Goal: Task Accomplishment & Management: Use online tool/utility

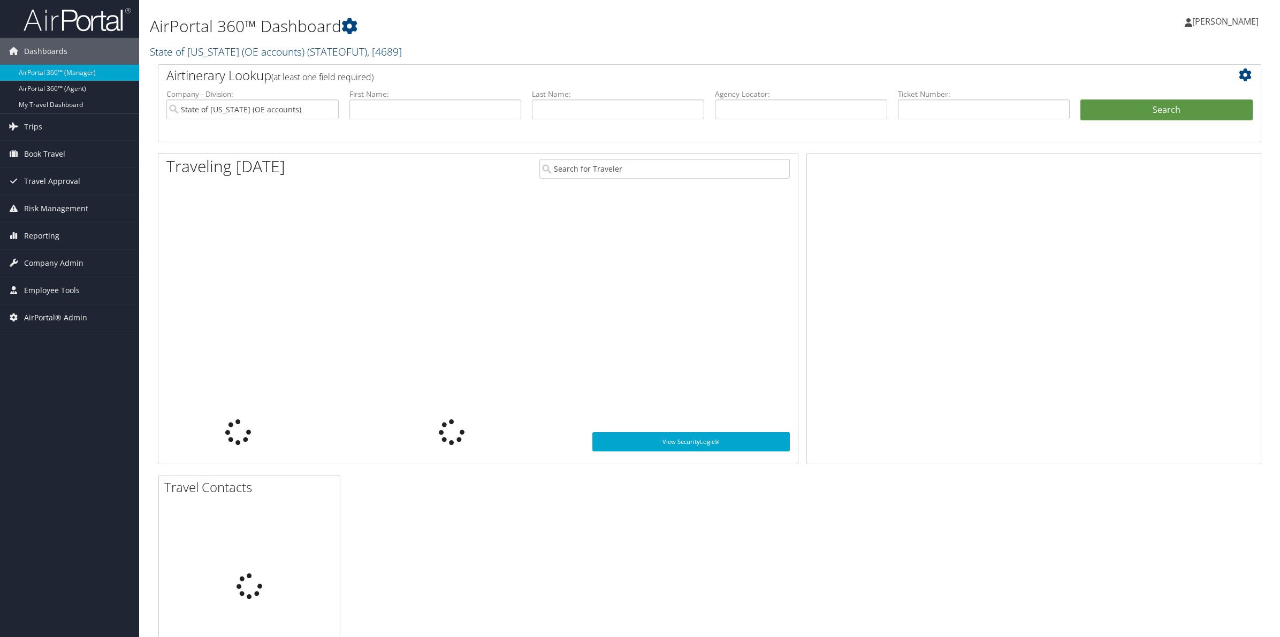
click at [216, 55] on link "State of [US_STATE] (OE accounts) ( STATEOFUT ) , [ 4689 ]" at bounding box center [276, 51] width 252 height 14
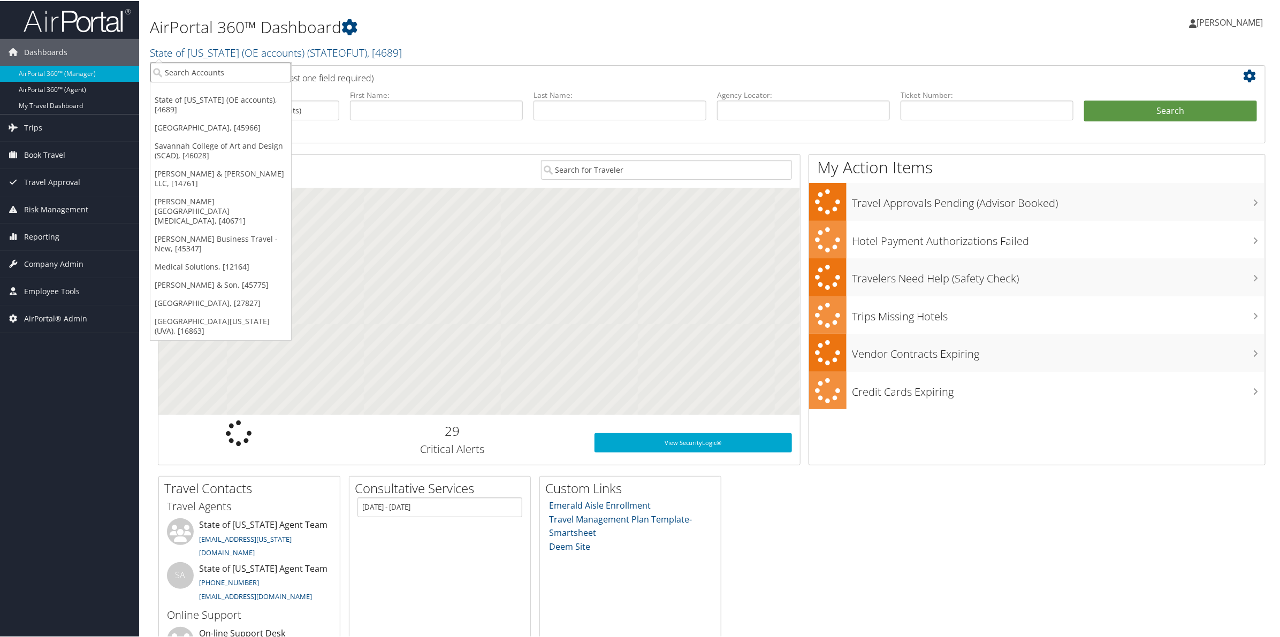
click at [216, 75] on input "search" at bounding box center [220, 72] width 141 height 20
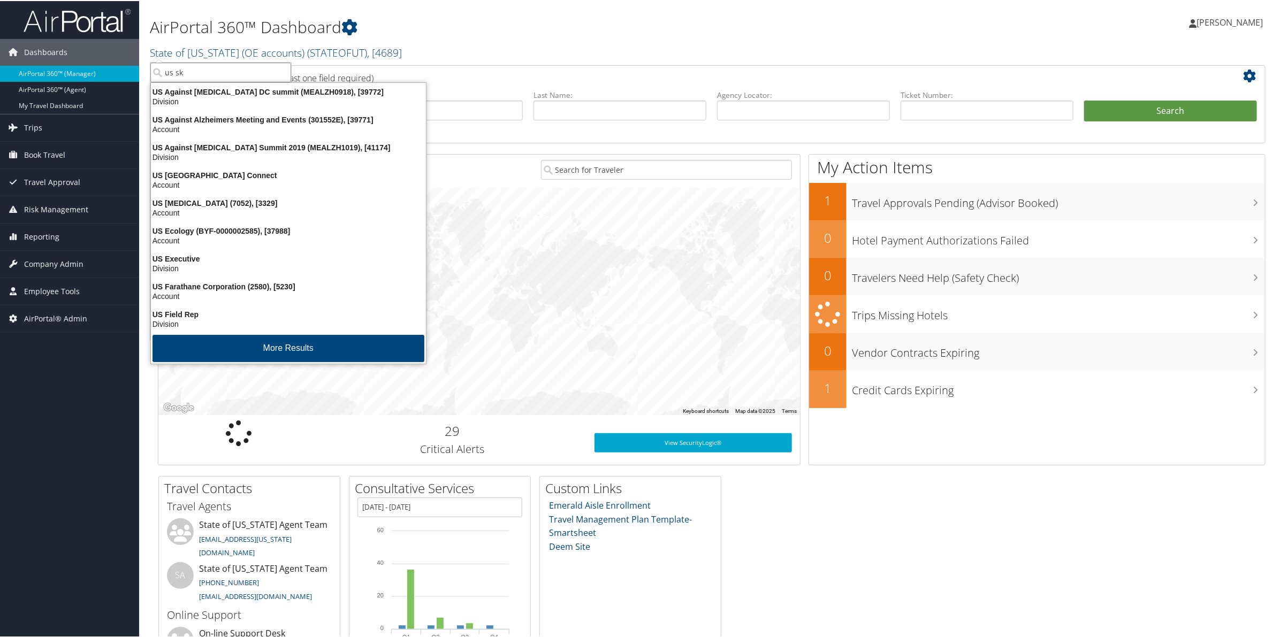
type input "us ski"
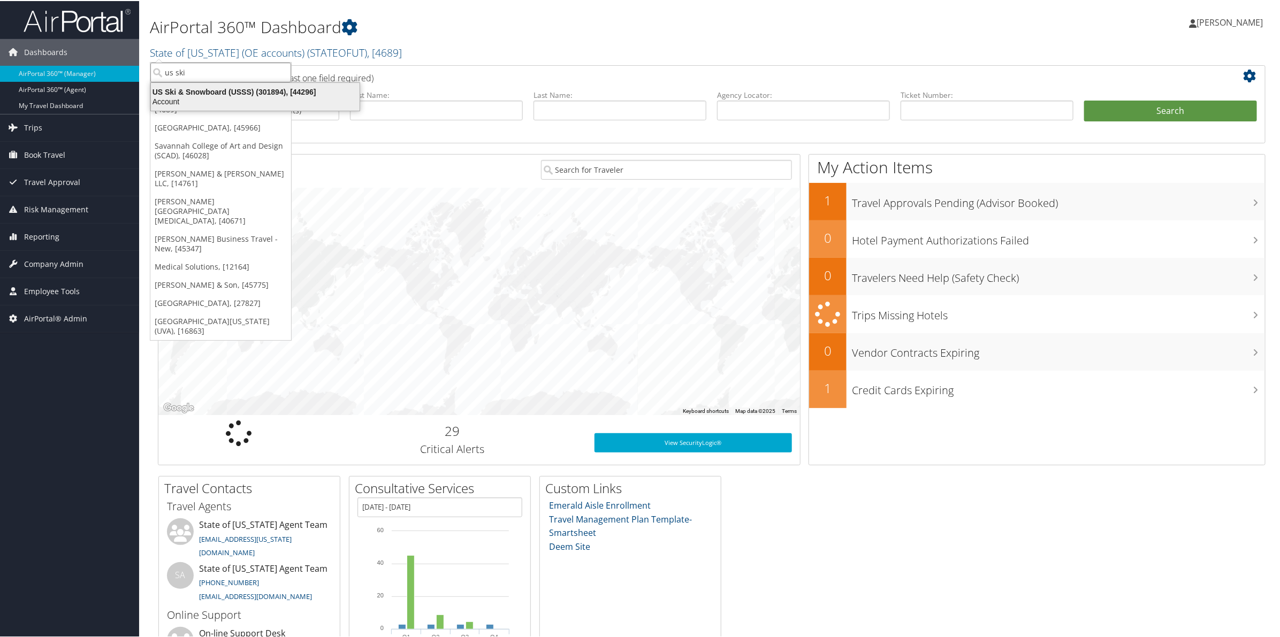
click at [205, 89] on div "US Ski & Snowboard (USSS) (301894), [44296]" at bounding box center [255, 91] width 222 height 10
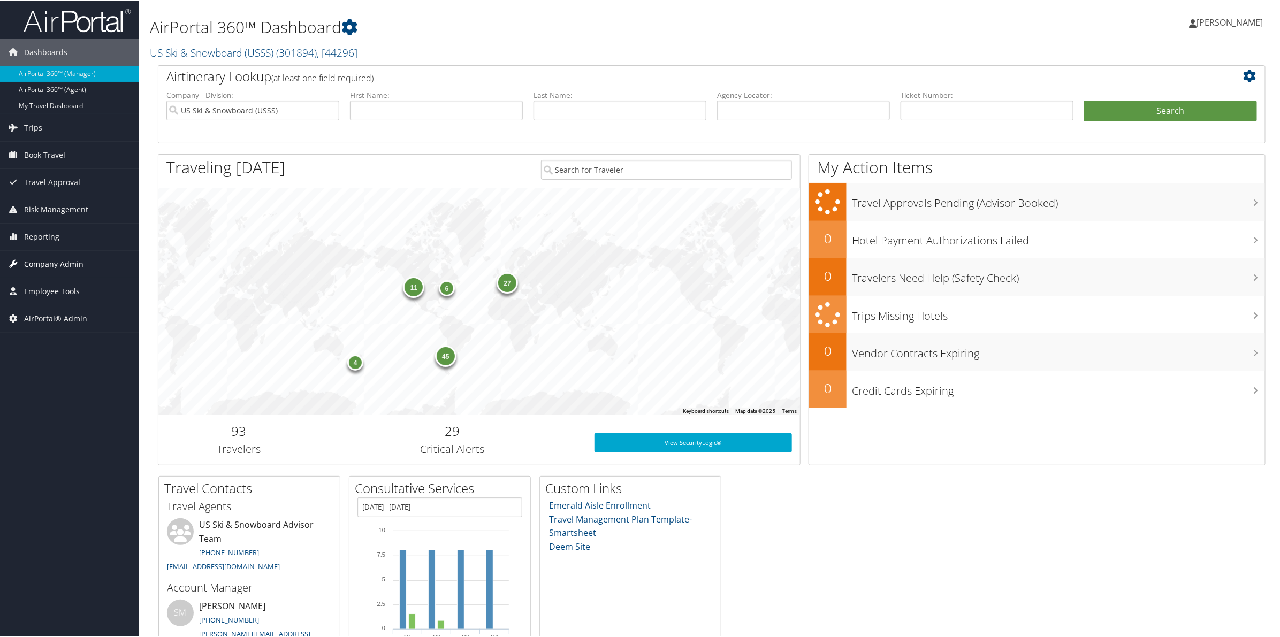
click at [47, 261] on span "Company Admin" at bounding box center [53, 263] width 59 height 27
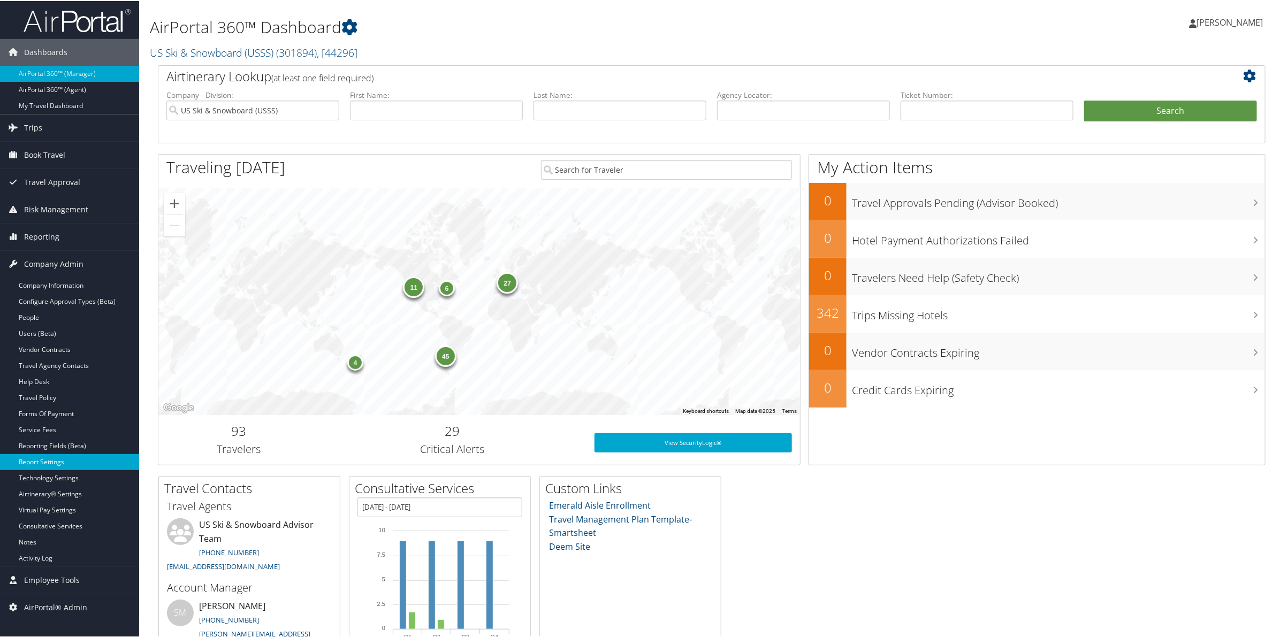
click at [54, 461] on link "Report Settings" at bounding box center [69, 461] width 139 height 16
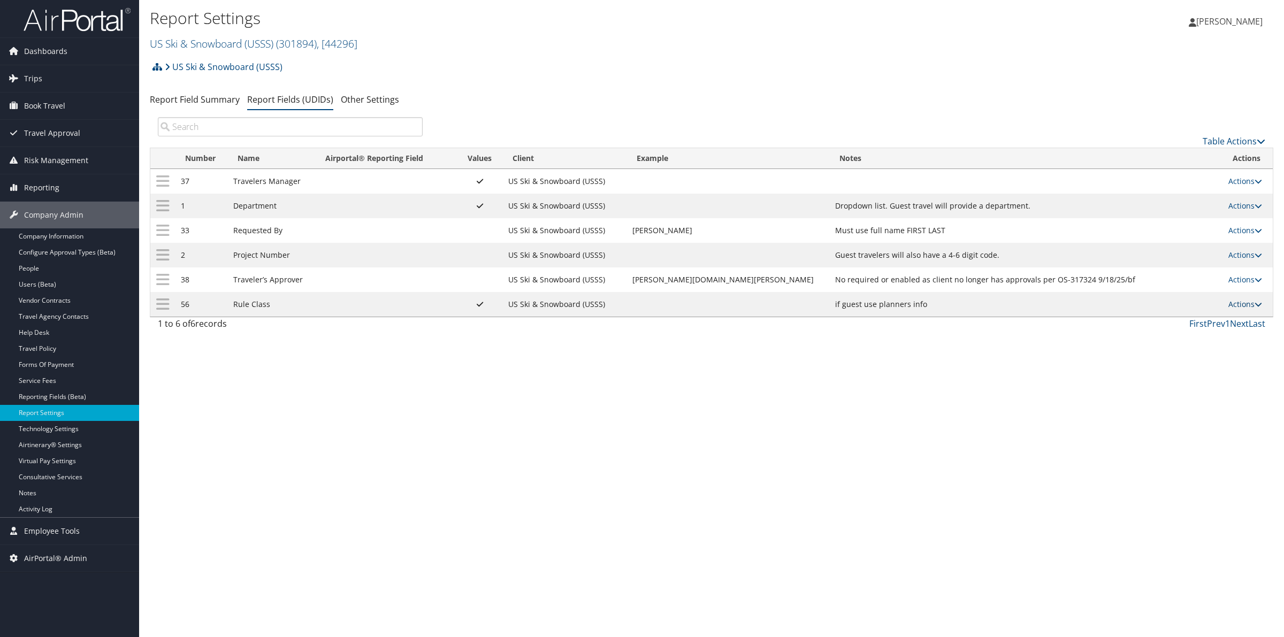
click at [1242, 306] on link "Actions" at bounding box center [1246, 304] width 34 height 10
click at [1206, 320] on link "Update Report Field Values" at bounding box center [1200, 321] width 116 height 18
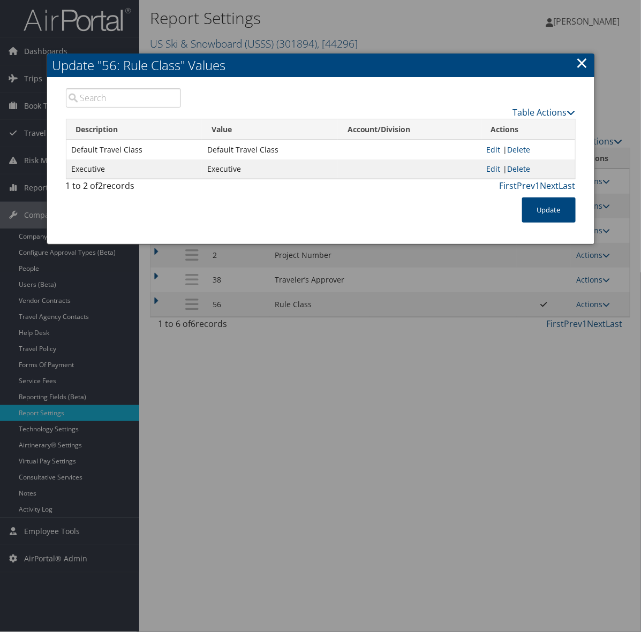
click at [581, 64] on link "×" at bounding box center [582, 62] width 12 height 21
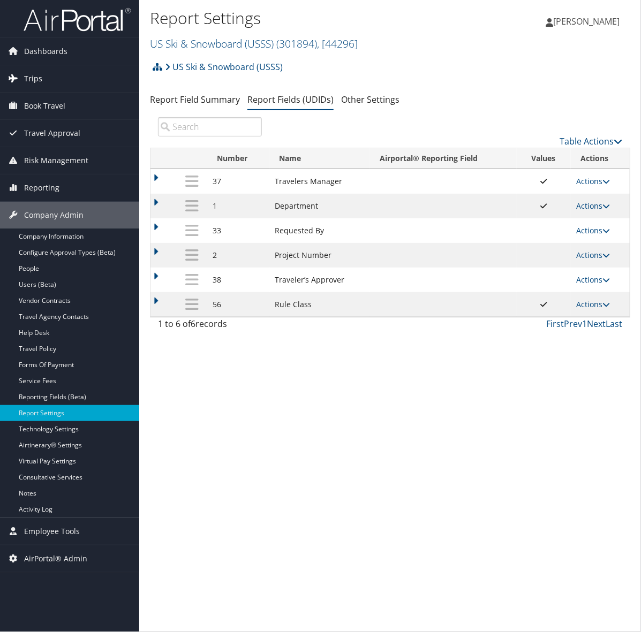
click at [42, 81] on link "Trips" at bounding box center [69, 78] width 139 height 27
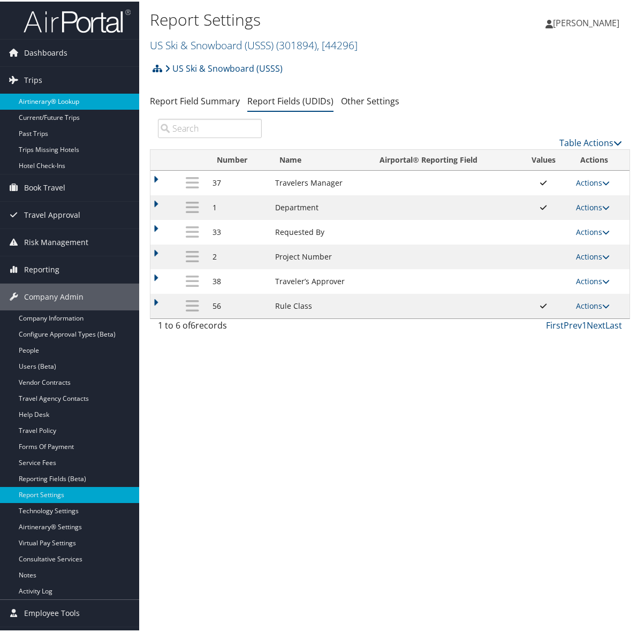
click at [54, 102] on link "Airtinerary® Lookup" at bounding box center [69, 100] width 139 height 16
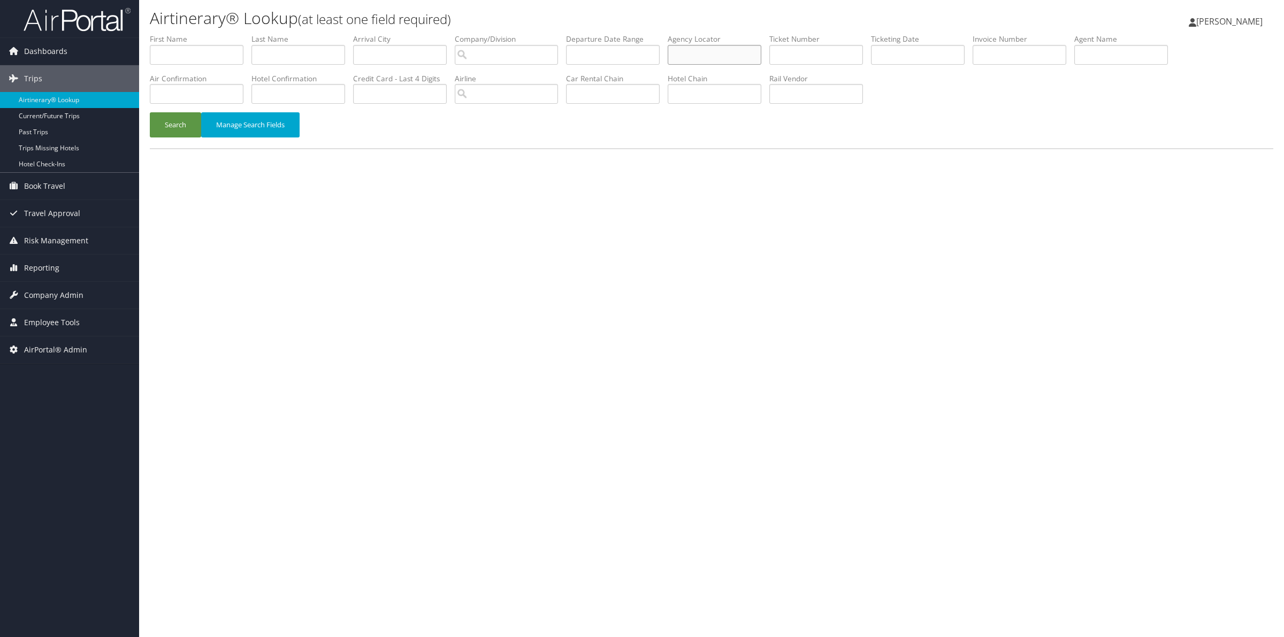
click at [711, 59] on input "text" at bounding box center [715, 55] width 94 height 20
click at [523, 57] on input "search" at bounding box center [506, 55] width 103 height 20
click at [520, 79] on div "US Ski & Snowboard (USSS) (301894)" at bounding box center [550, 75] width 167 height 11
type input "US Ski & Snowboard (USSS)"
click at [911, 52] on input "text" at bounding box center [918, 55] width 94 height 20
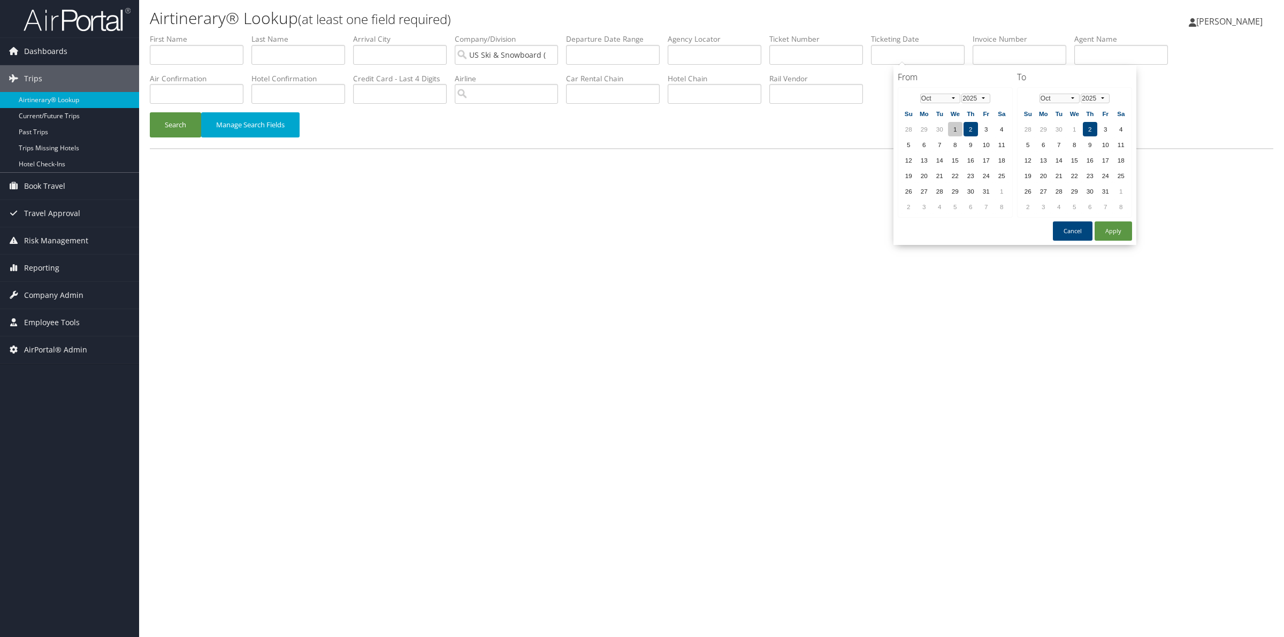
click at [956, 128] on td "1" at bounding box center [955, 129] width 14 height 14
click at [1111, 222] on button "Apply" at bounding box center [1113, 231] width 37 height 19
type input "10/01/2025 - 10/02/2025"
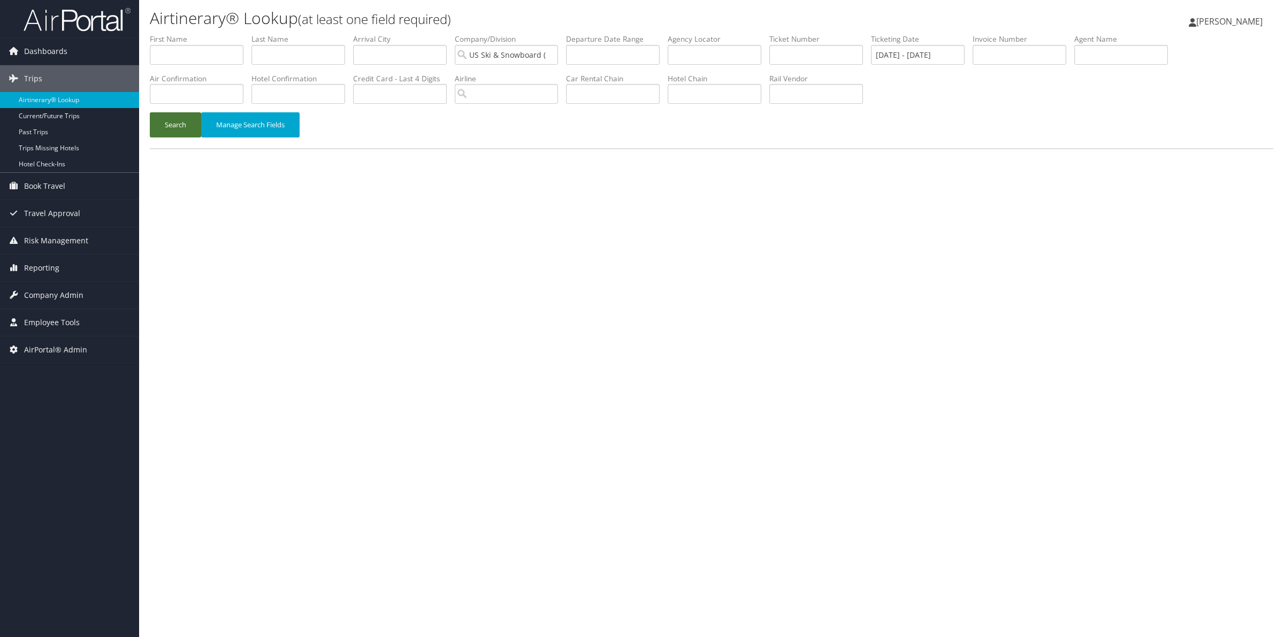
click at [159, 127] on button "Search" at bounding box center [175, 124] width 51 height 25
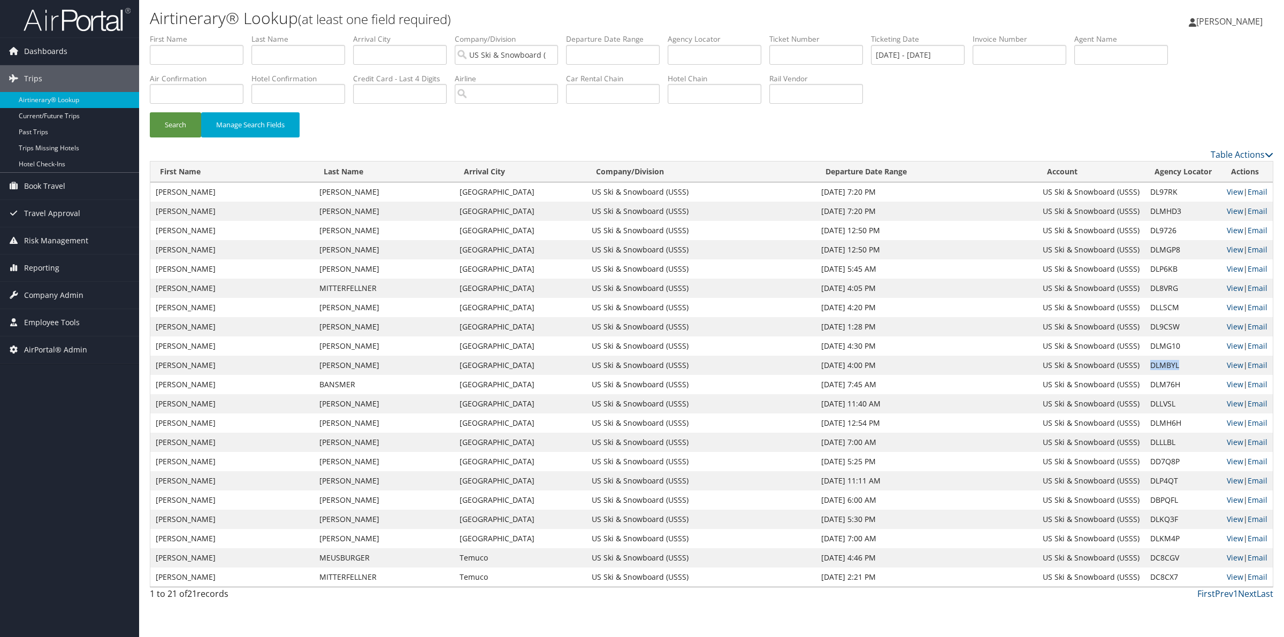
drag, startPoint x: 1177, startPoint y: 362, endPoint x: 1145, endPoint y: 367, distance: 32.4
click at [1145, 367] on td "DLMBYL" at bounding box center [1183, 365] width 77 height 19
copy td "DLMBYL"
click at [1165, 477] on td "DLP4QT" at bounding box center [1183, 480] width 77 height 19
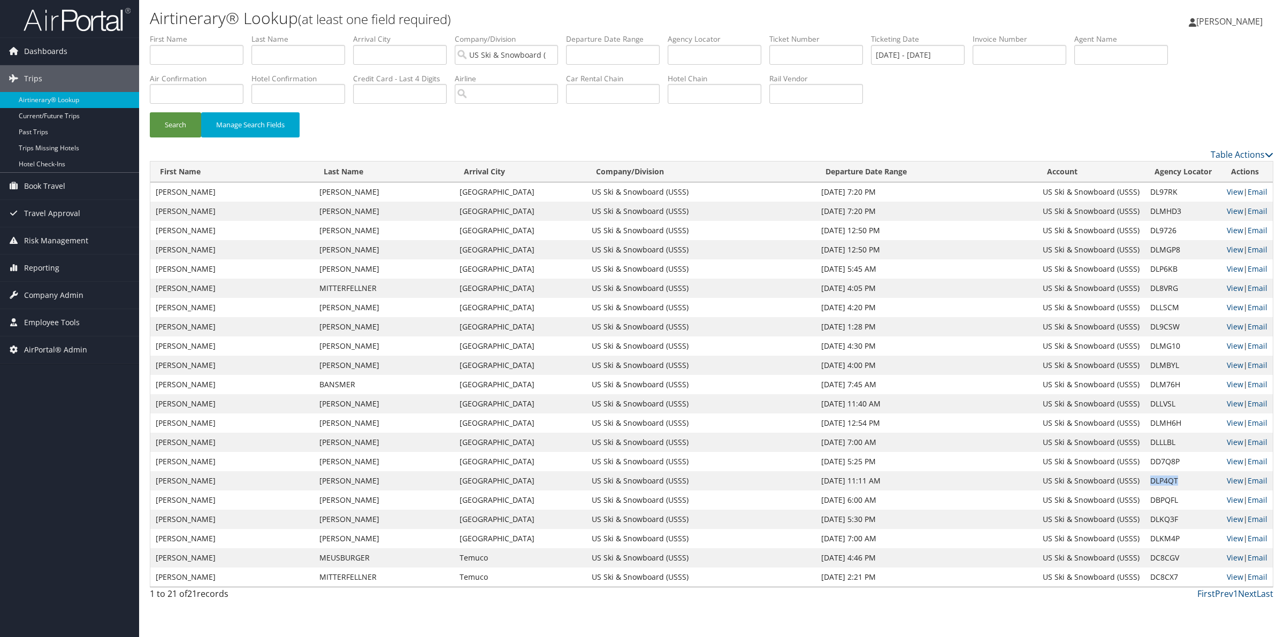
copy td "DLP4QT"
click at [1167, 555] on td "DC8CGV" at bounding box center [1183, 557] width 77 height 19
copy td "DC8CGV"
